Goal: Task Accomplishment & Management: Complete application form

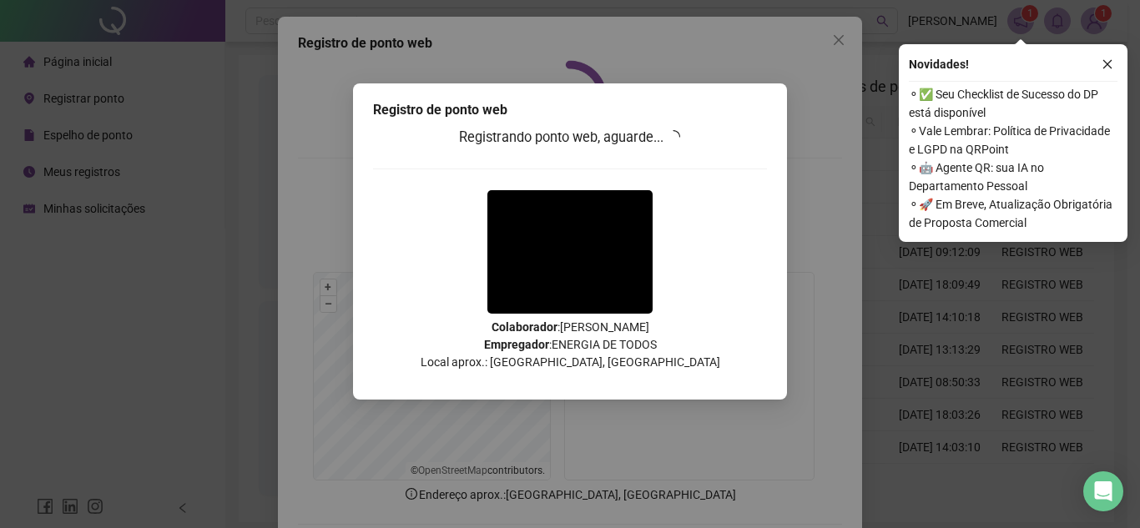
scroll to position [87, 0]
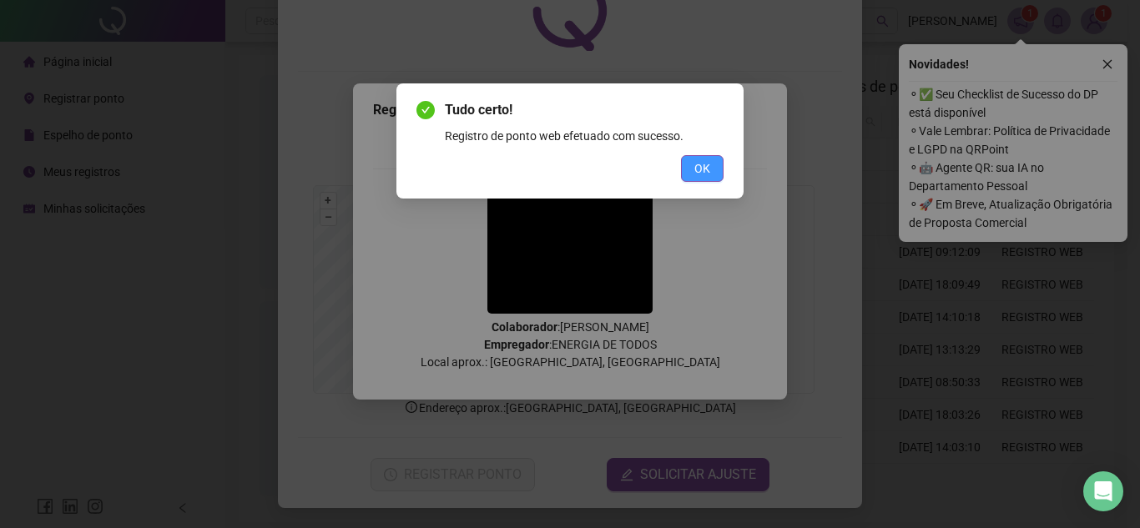
click at [699, 171] on span "OK" at bounding box center [702, 168] width 16 height 18
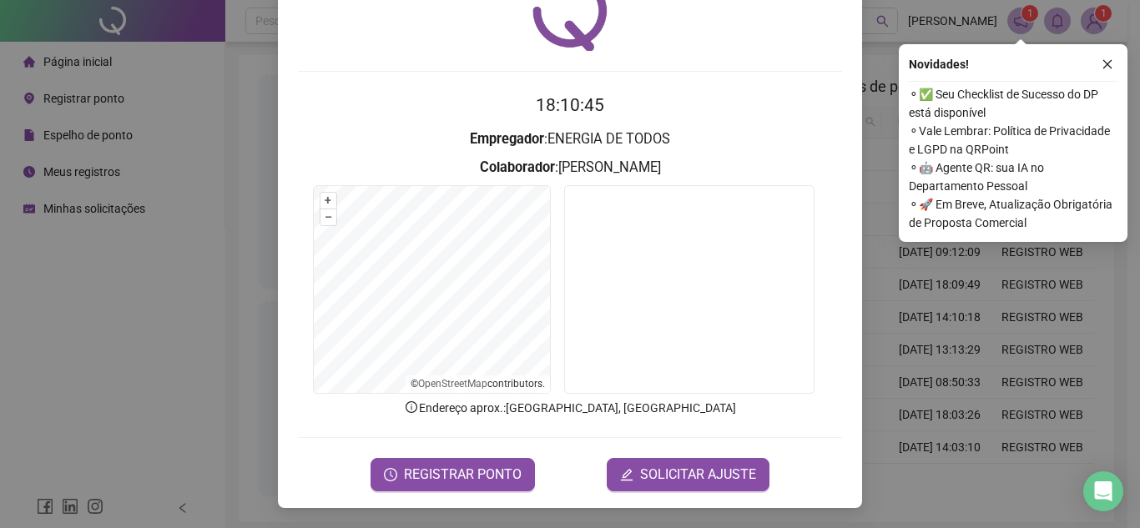
click at [197, 250] on div "Registro de ponto web 18:10:45 Empregador : ENERGIA DE TODOS Colaborador : [PER…" at bounding box center [570, 264] width 1140 height 528
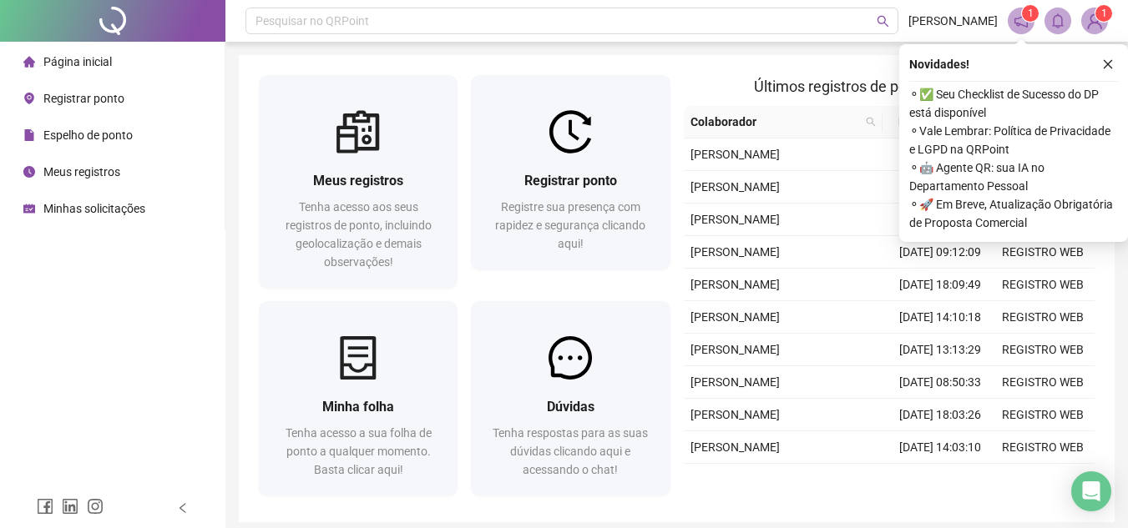
click at [125, 104] on li "Registrar ponto" at bounding box center [112, 98] width 218 height 33
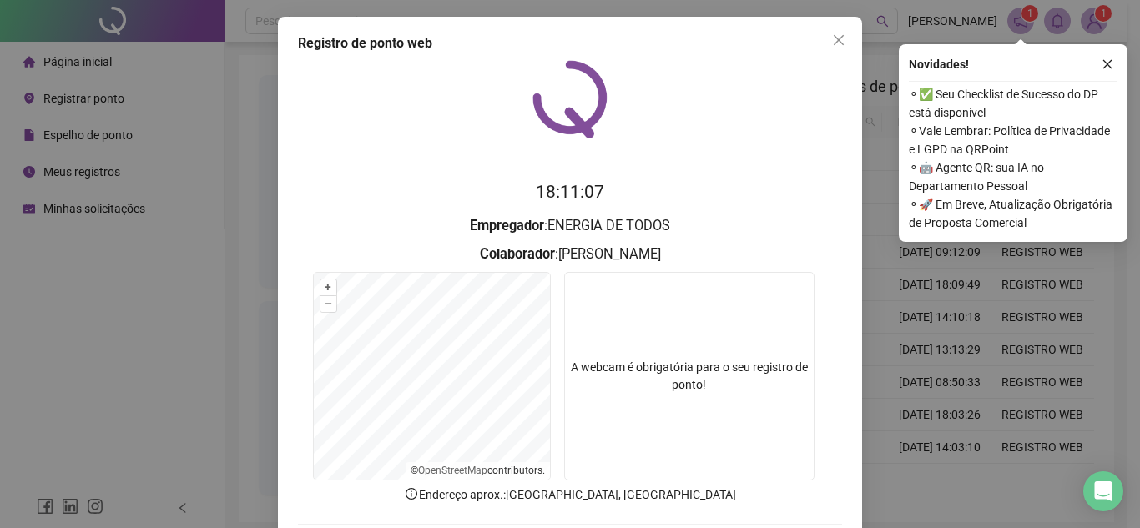
click at [99, 265] on div "Registro de ponto web 18:11:07 Empregador : ENERGIA DE TODOS Colaborador : [PER…" at bounding box center [570, 264] width 1140 height 528
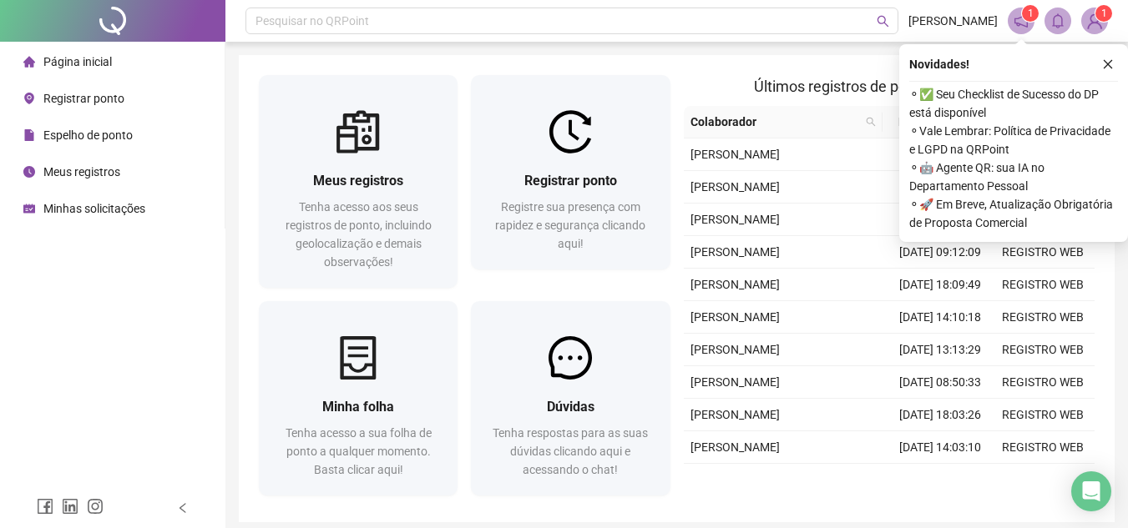
click at [91, 134] on span "Espelho de ponto" at bounding box center [87, 135] width 89 height 13
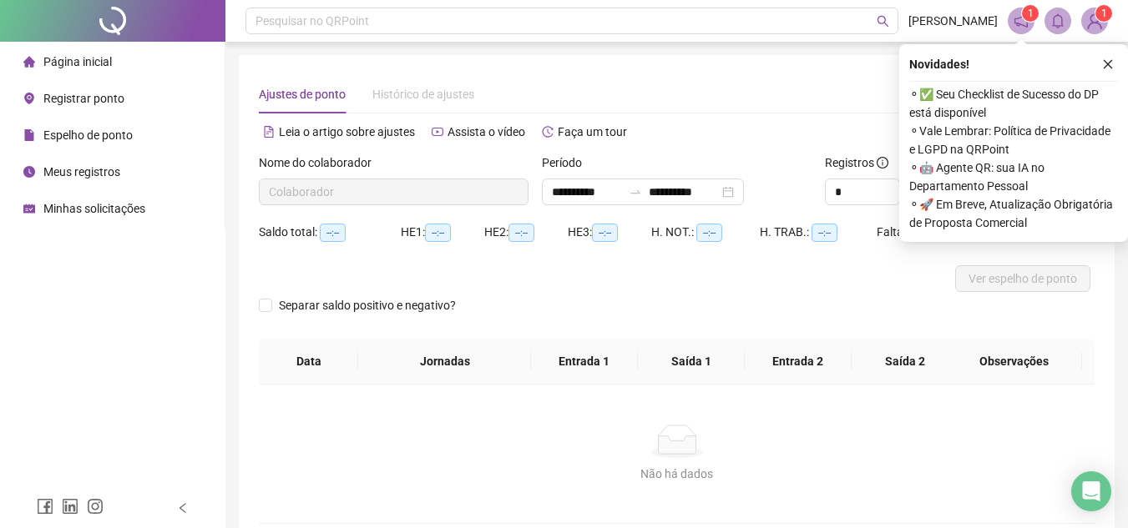
type input "**********"
click at [75, 88] on div "Registrar ponto" at bounding box center [73, 98] width 101 height 33
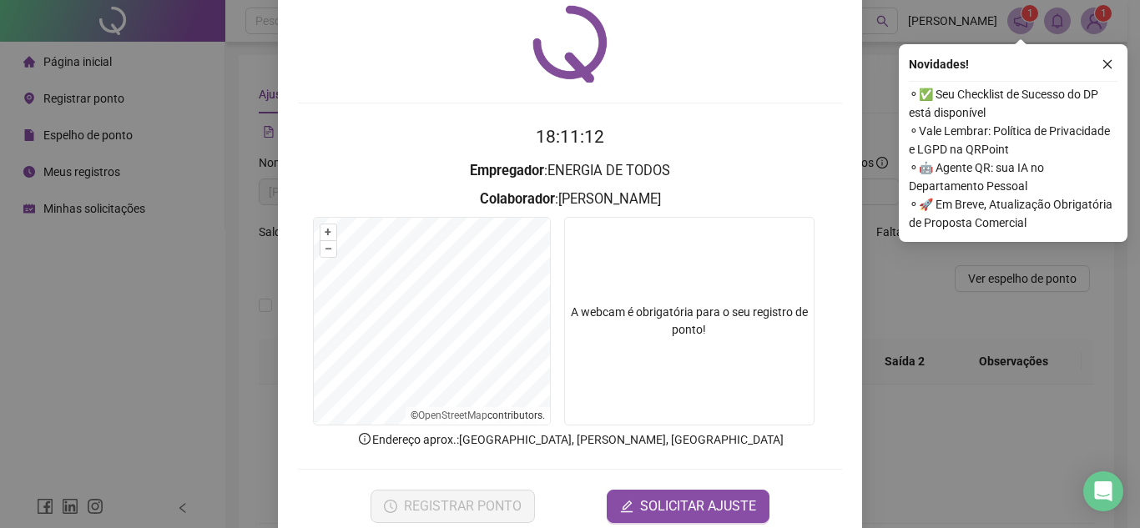
scroll to position [87, 0]
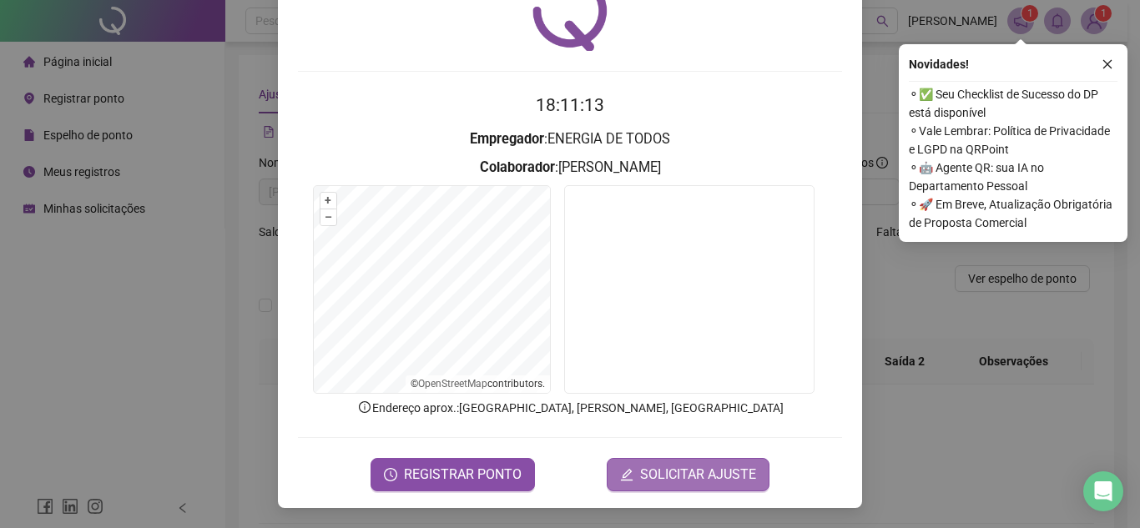
click at [688, 474] on span "SOLICITAR AJUSTE" at bounding box center [698, 475] width 116 height 20
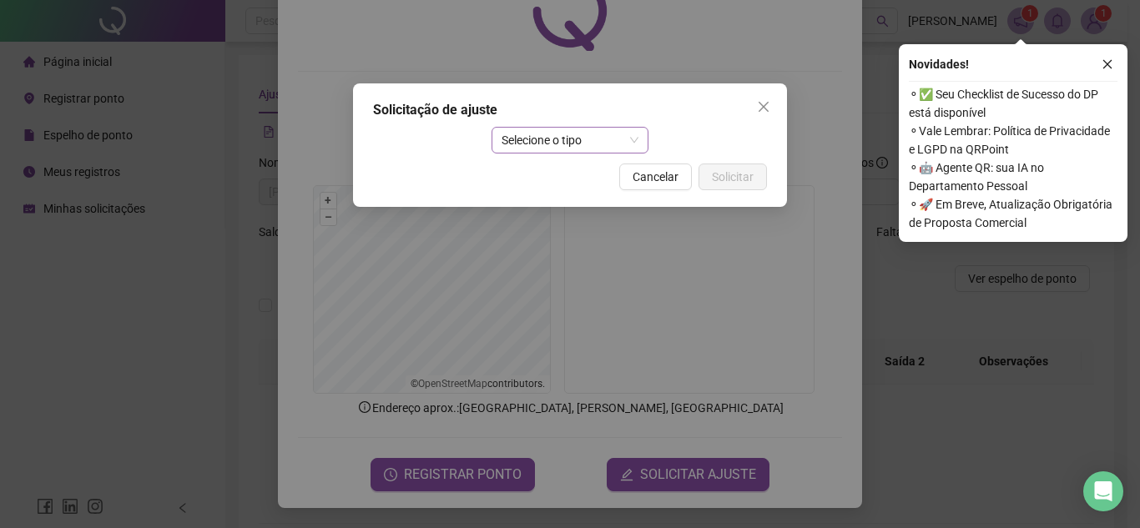
click at [603, 140] on span "Selecione o tipo" at bounding box center [571, 140] width 138 height 25
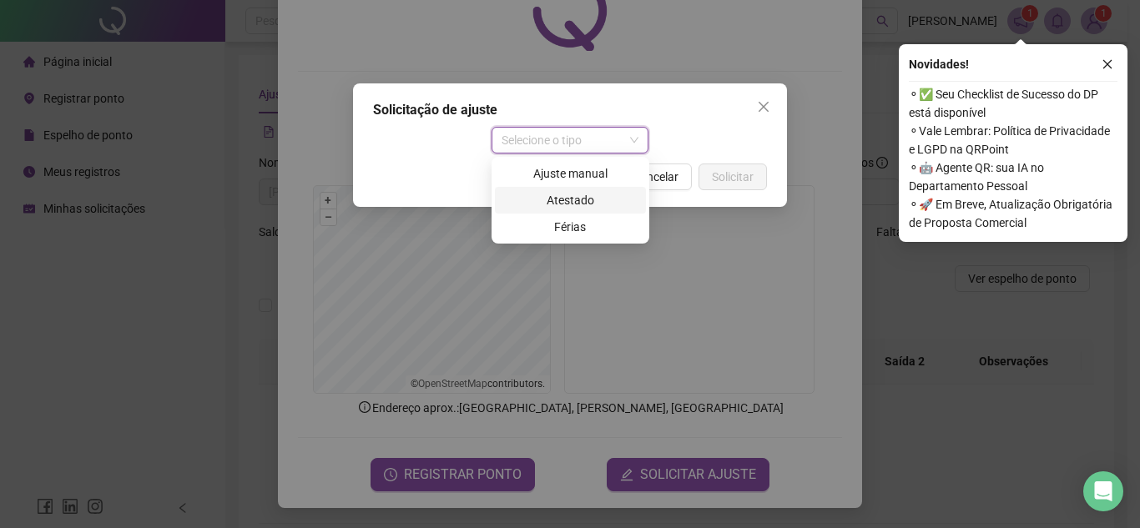
click at [589, 195] on div "Atestado" at bounding box center [570, 200] width 131 height 18
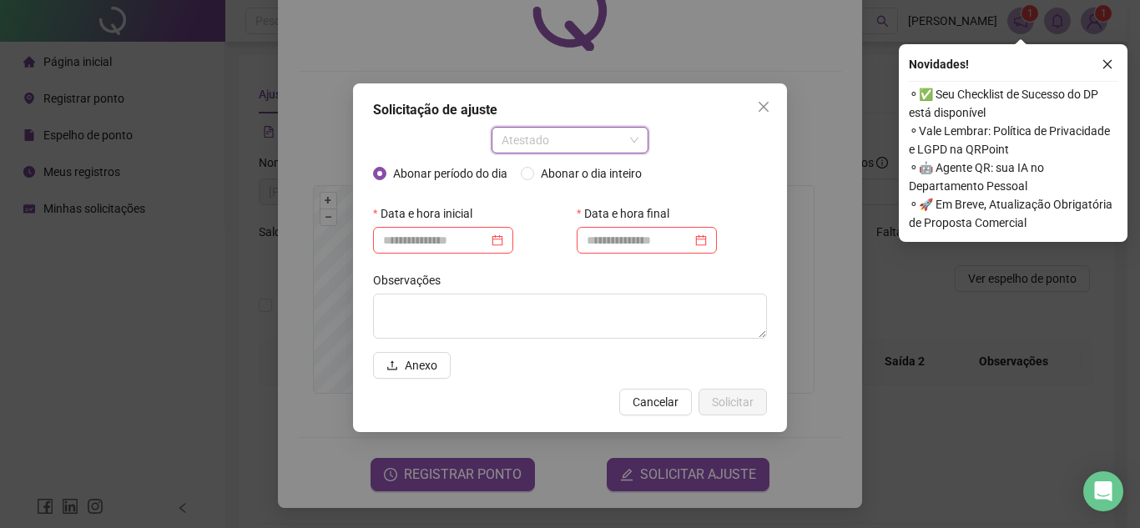
click at [585, 139] on span "Atestado" at bounding box center [571, 140] width 138 height 25
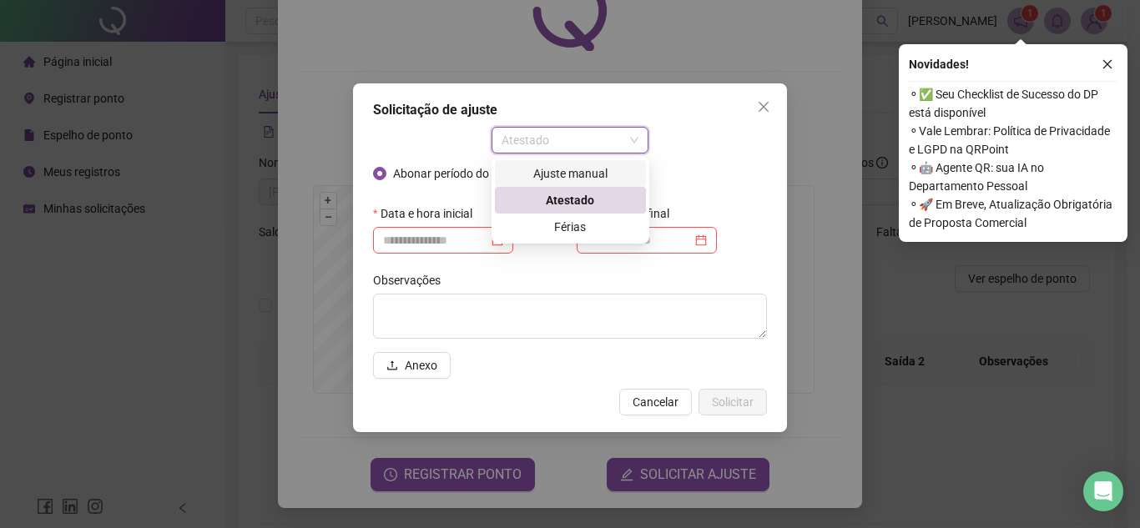
click at [565, 172] on div "Ajuste manual" at bounding box center [570, 173] width 131 height 18
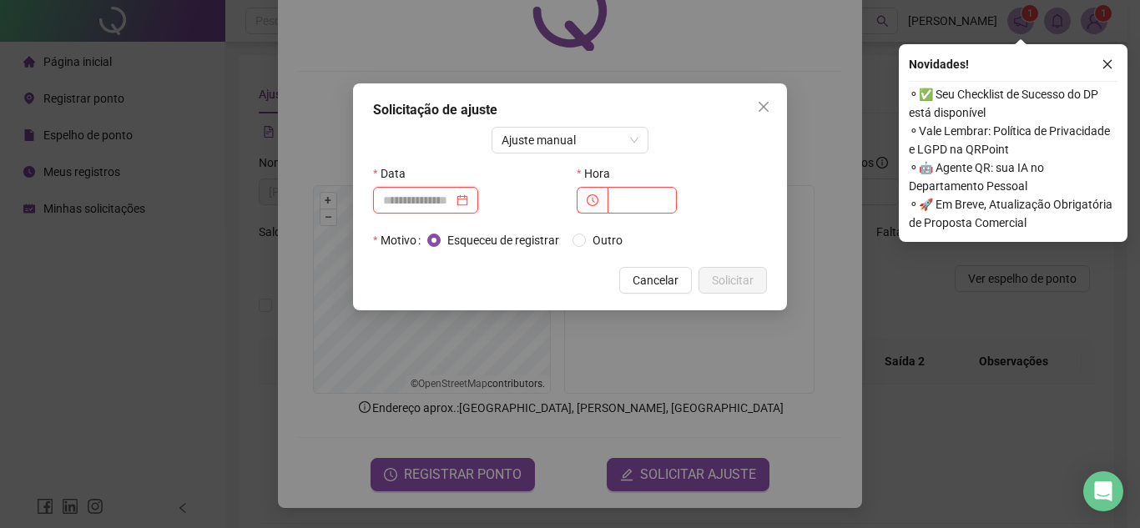
click at [423, 199] on input at bounding box center [418, 200] width 70 height 18
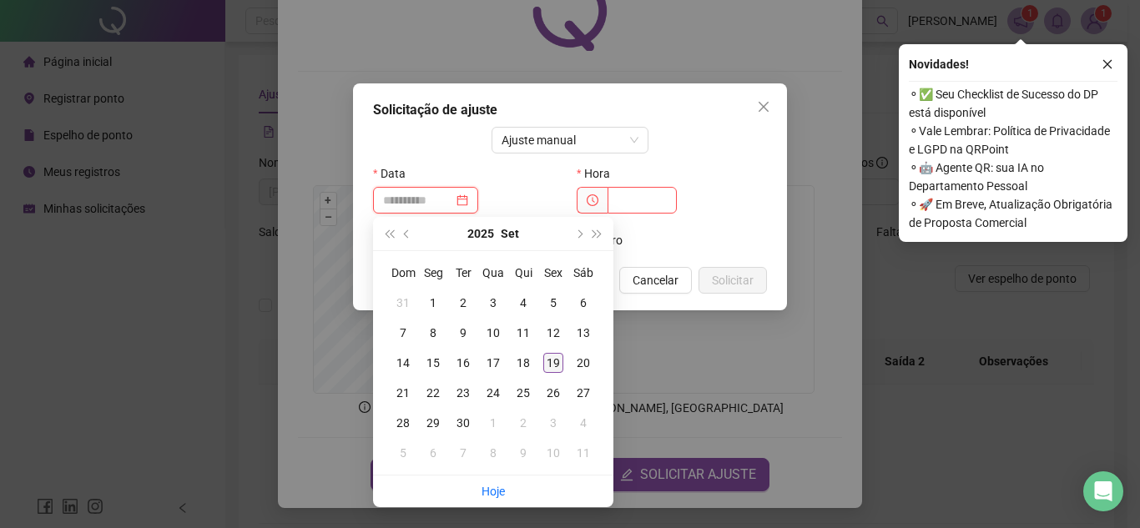
type input "**********"
click at [550, 361] on div "19" at bounding box center [553, 363] width 20 height 20
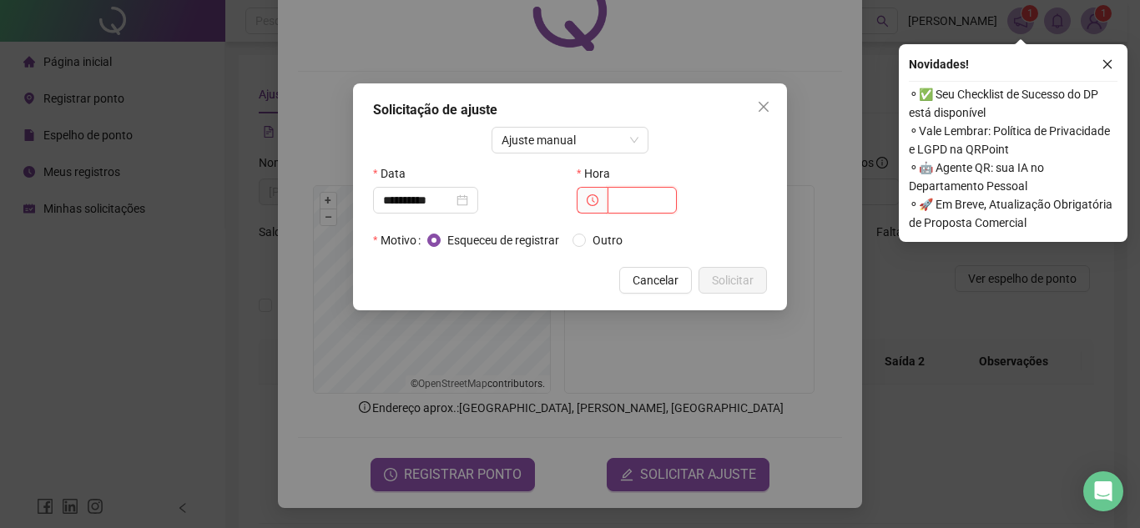
click at [636, 204] on input "text" at bounding box center [642, 200] width 69 height 27
type input "*****"
click at [729, 284] on span "Solicitar" at bounding box center [733, 280] width 42 height 18
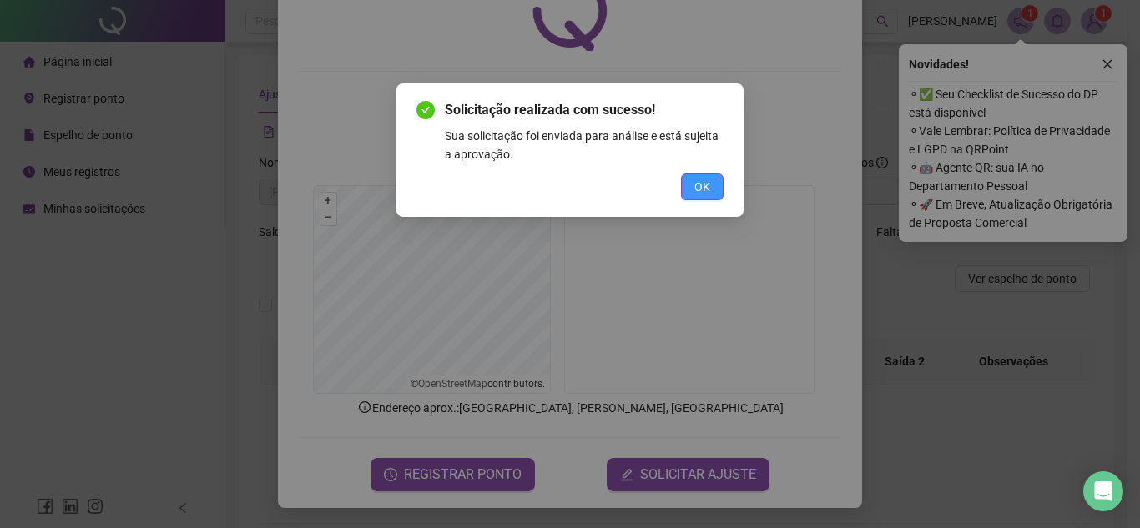
click at [709, 195] on span "OK" at bounding box center [702, 187] width 16 height 18
